Goal: Task Accomplishment & Management: Manage account settings

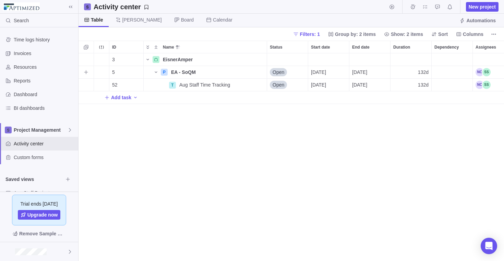
scroll to position [5, 5]
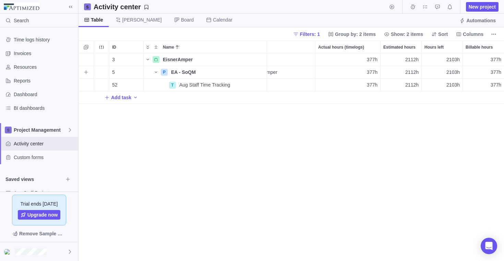
click at [0, 0] on span "Details" at bounding box center [0, 0] width 0 height 0
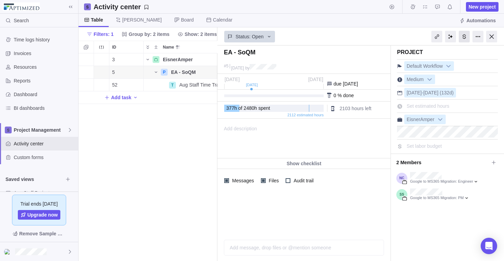
click at [466, 41] on div at bounding box center [463, 37] width 11 height 12
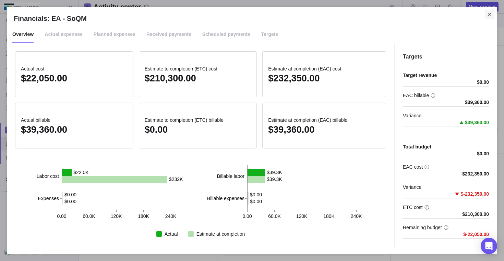
click at [485, 16] on span "Close" at bounding box center [489, 15] width 10 height 10
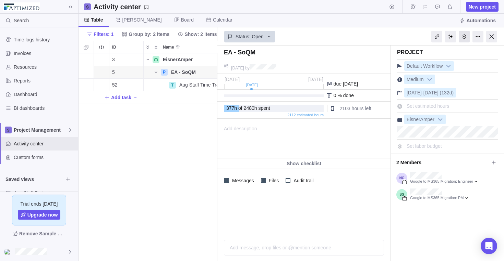
click at [464, 35] on div at bounding box center [463, 37] width 11 height 12
